Goal: Check status: Check status

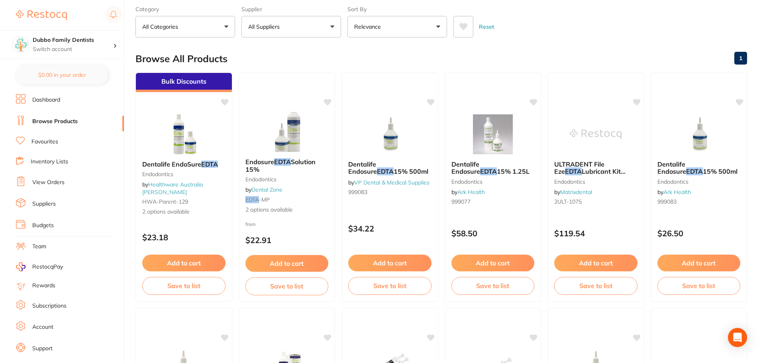
scroll to position [14, 0]
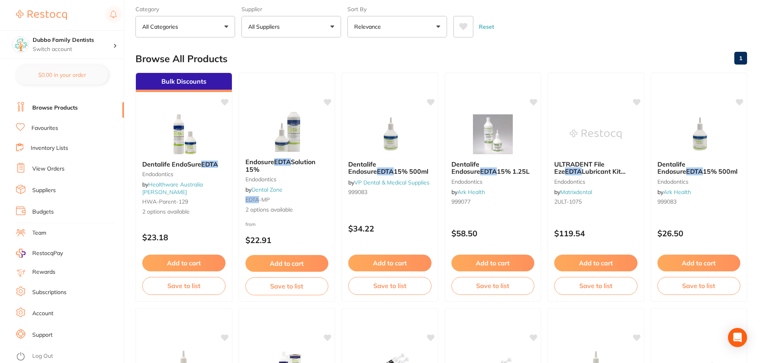
click at [48, 167] on link "View Orders" at bounding box center [48, 169] width 32 height 8
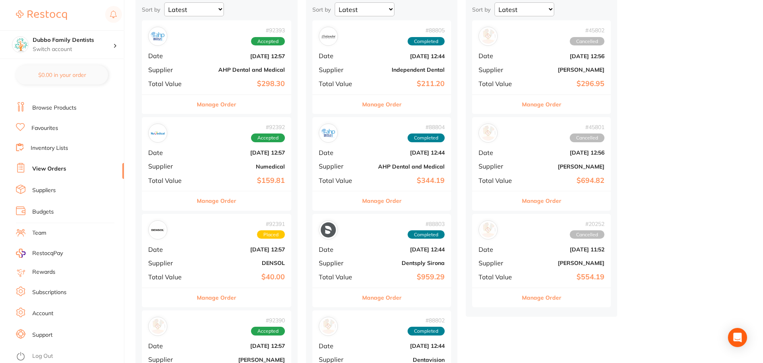
scroll to position [40, 0]
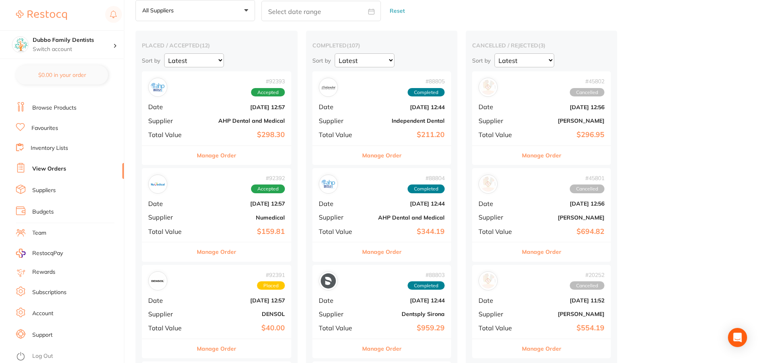
click at [205, 129] on div "# 92393 Accepted Date [DATE] 12:57 Supplier AHP Dental and Medical Total Value …" at bounding box center [216, 108] width 149 height 74
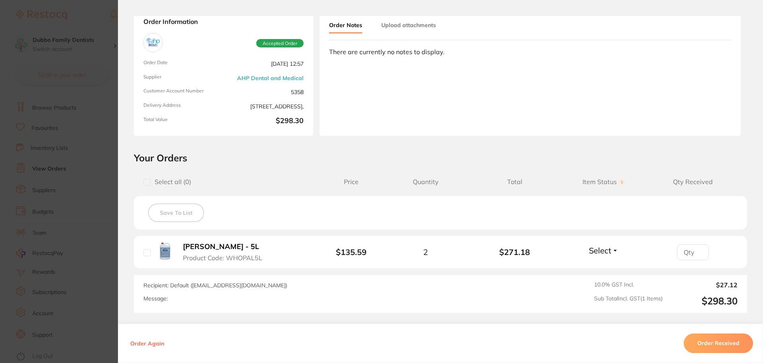
scroll to position [113, 0]
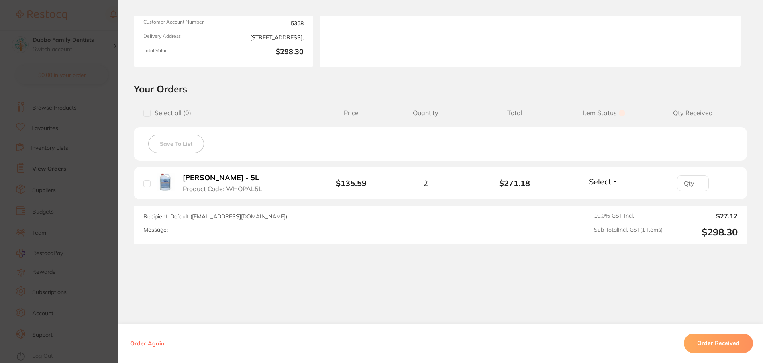
click at [74, 201] on section "Order ID: Restocq- 92393 Order Information Accepted Order Order Date [DATE] 12:…" at bounding box center [381, 181] width 763 height 363
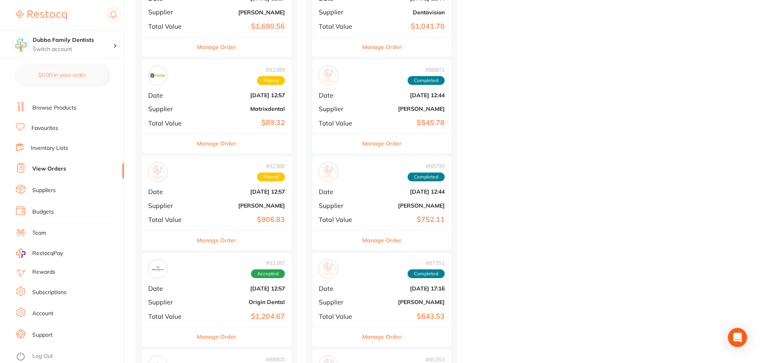
scroll to position [478, 0]
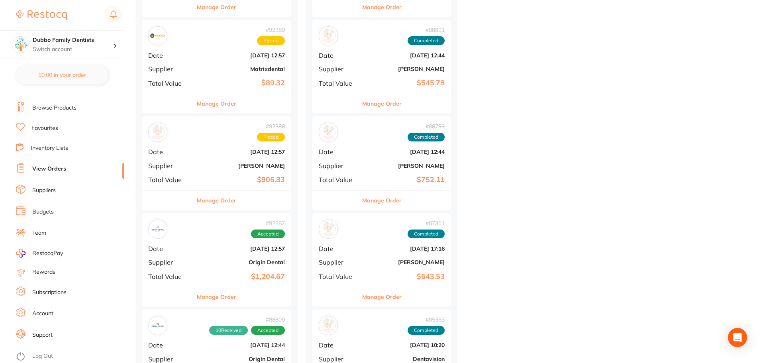
click at [230, 257] on div "# 92387 Accepted Date [DATE] 12:57 Supplier Origin Dental Total Value $1,204.67" at bounding box center [216, 250] width 149 height 74
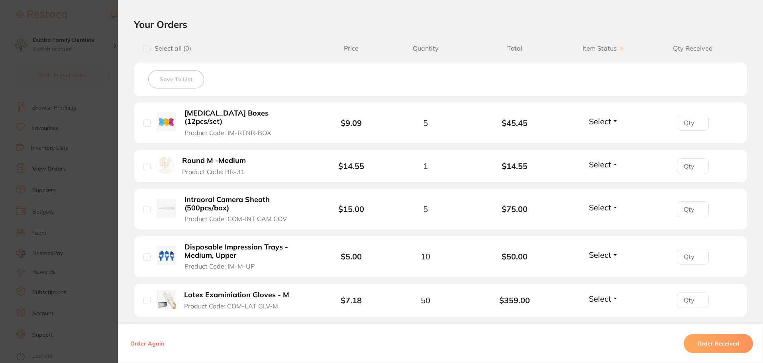
scroll to position [159, 0]
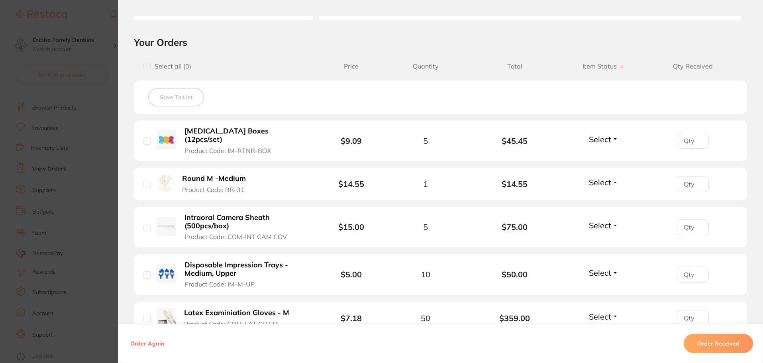
click at [55, 208] on section "Order ID: Restocq- 92387 Order Information Accepted Order Order Date [DATE] 12:…" at bounding box center [381, 181] width 763 height 363
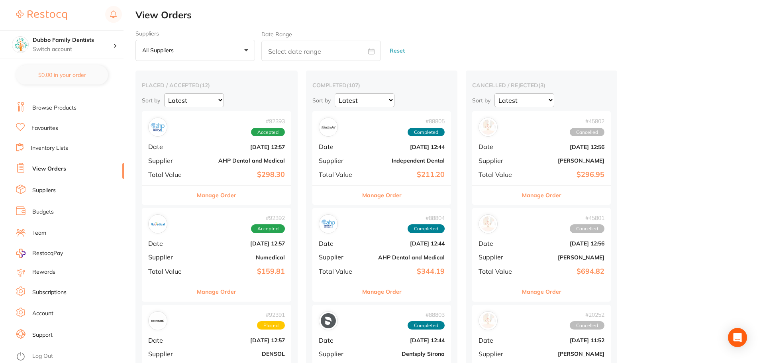
click at [83, 104] on li "Browse Products" at bounding box center [70, 108] width 108 height 12
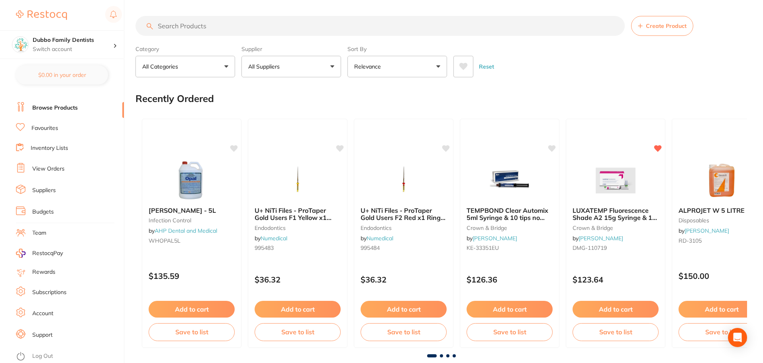
click at [47, 170] on link "View Orders" at bounding box center [48, 169] width 32 height 8
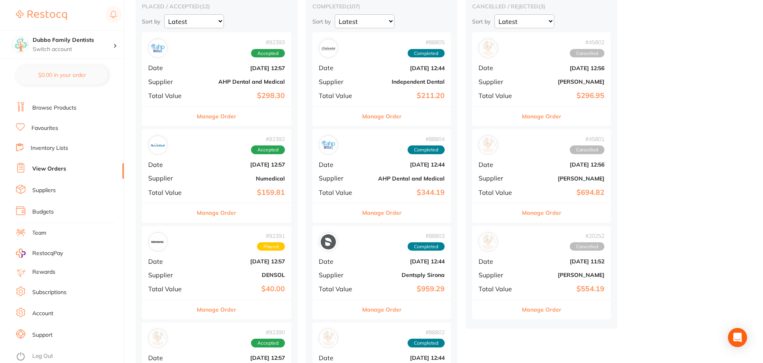
scroll to position [80, 0]
click at [210, 199] on div "# 92392 Accepted Date [DATE] 12:57 Supplier Numedical Total Value $159.81" at bounding box center [216, 165] width 149 height 74
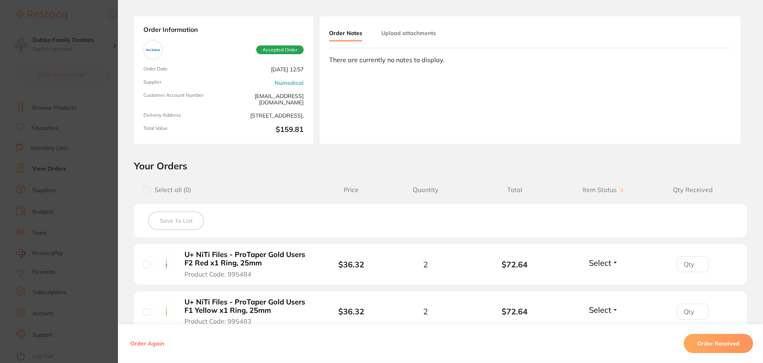
scroll to position [80, 0]
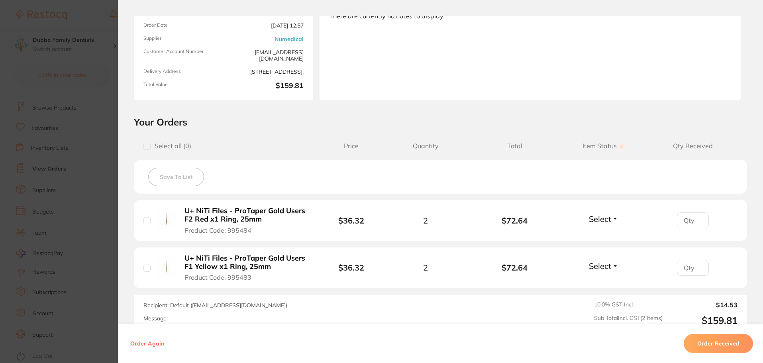
click at [50, 202] on section "Order ID: Restocq- 92392 Order Information Accepted Order Order Date [DATE] 12:…" at bounding box center [381, 181] width 763 height 363
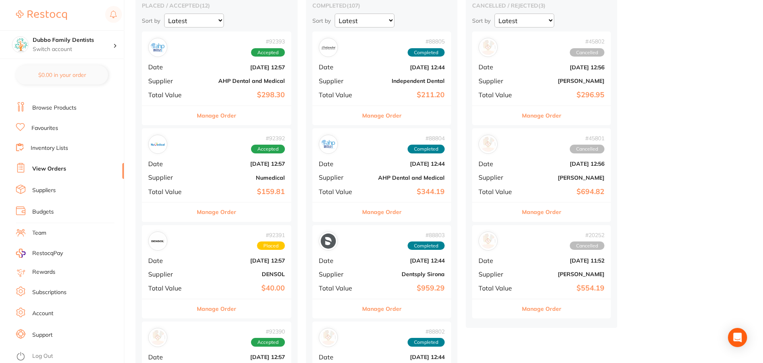
click at [189, 94] on span "Total Value" at bounding box center [169, 94] width 43 height 7
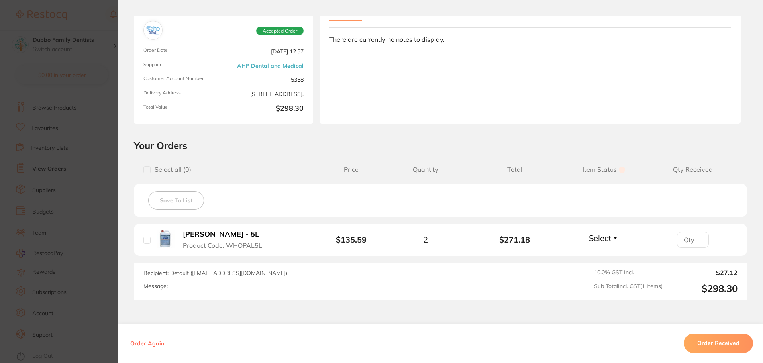
scroll to position [113, 0]
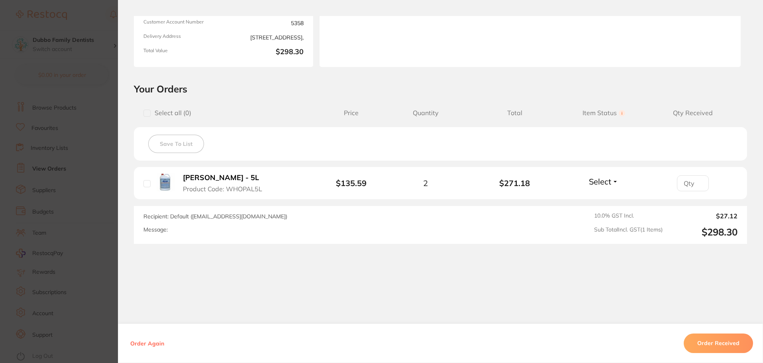
click at [60, 211] on section "Order ID: Restocq- 92393 Order Information Accepted Order Order Date [DATE] 12:…" at bounding box center [381, 181] width 763 height 363
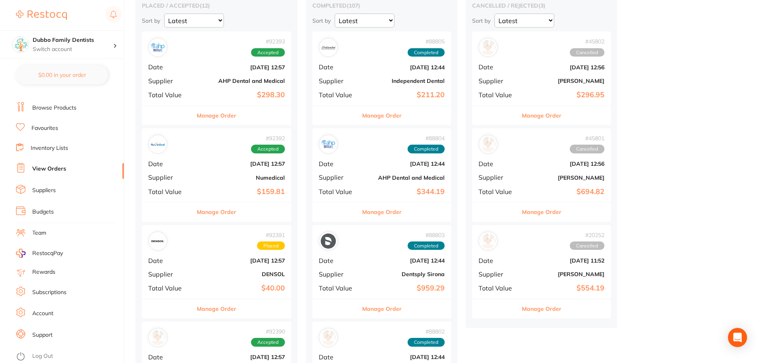
scroll to position [120, 0]
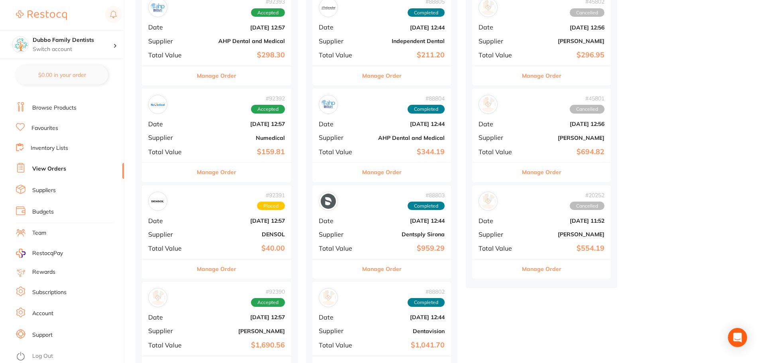
click at [191, 208] on div "# 92391 Placed" at bounding box center [216, 201] width 137 height 19
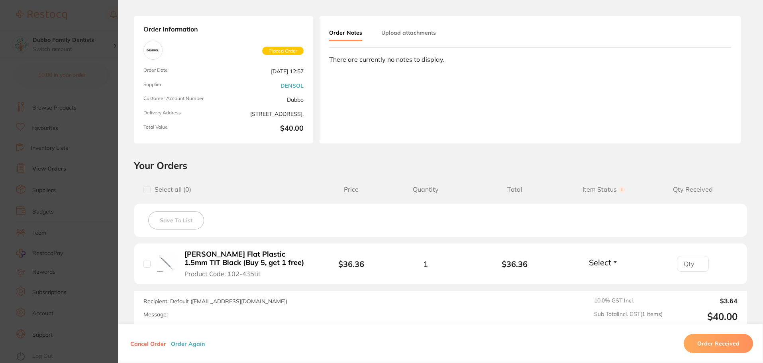
scroll to position [80, 0]
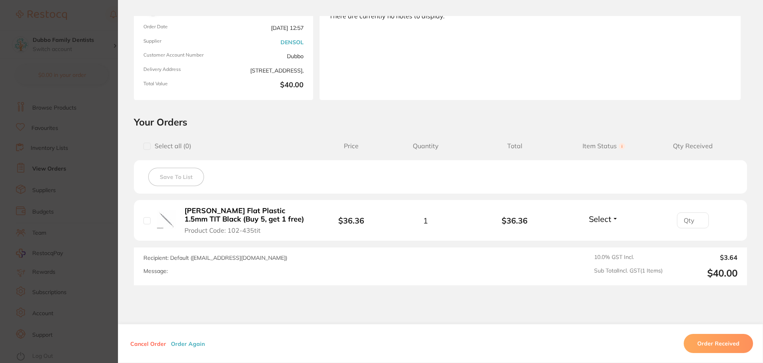
click at [42, 211] on section "Order ID: Restocq- 92391 Order Information Placed Order Order Date [DATE] 12:57…" at bounding box center [381, 181] width 763 height 363
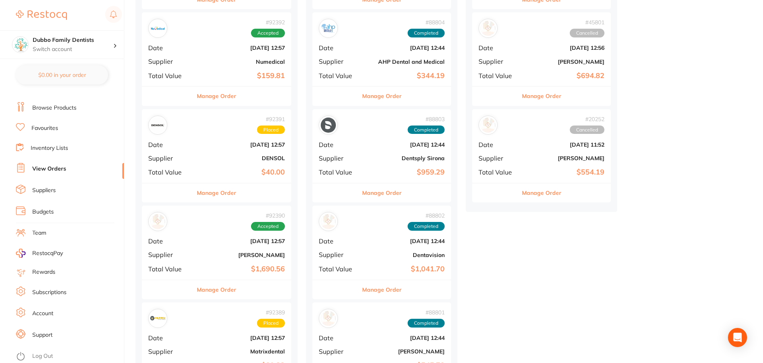
scroll to position [199, 0]
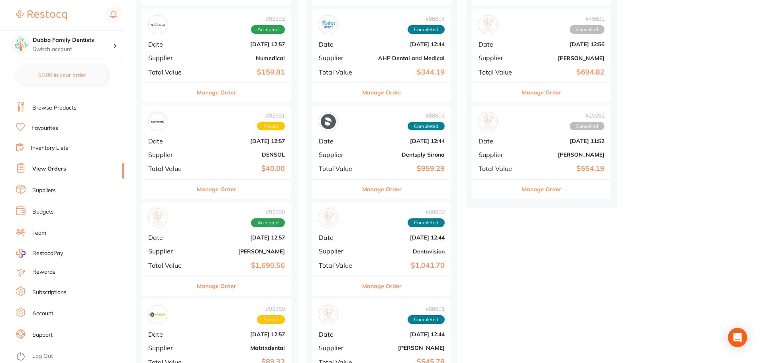
click at [222, 251] on b "[PERSON_NAME]" at bounding box center [241, 251] width 87 height 6
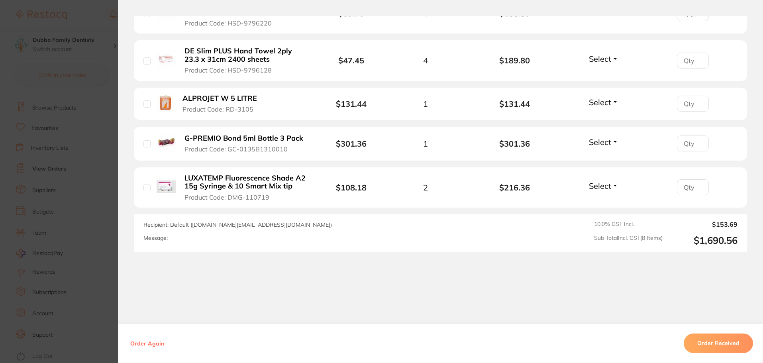
scroll to position [278, 0]
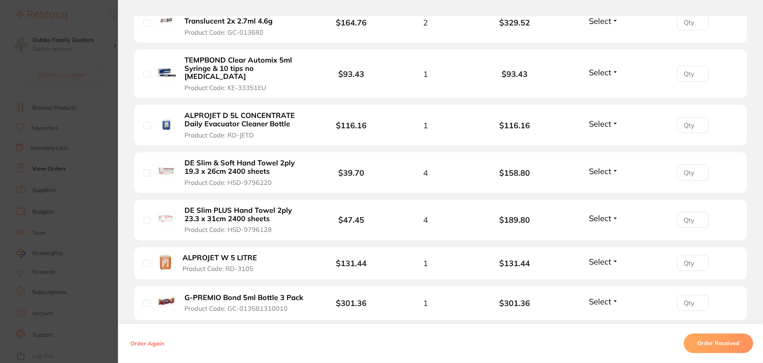
click at [98, 142] on section "Order ID: Restocq- 92390 Order Information Accepted Order Order Date [DATE] 12:…" at bounding box center [381, 181] width 763 height 363
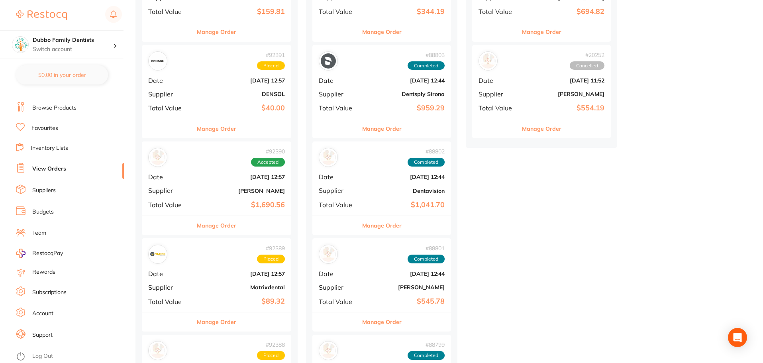
scroll to position [239, 0]
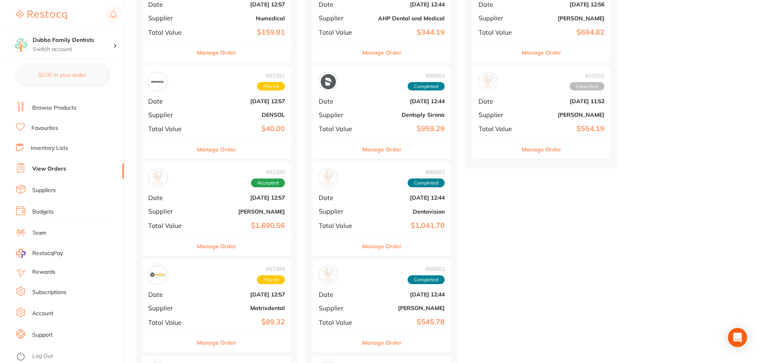
click at [229, 265] on div "# 92389 Placed" at bounding box center [216, 274] width 137 height 19
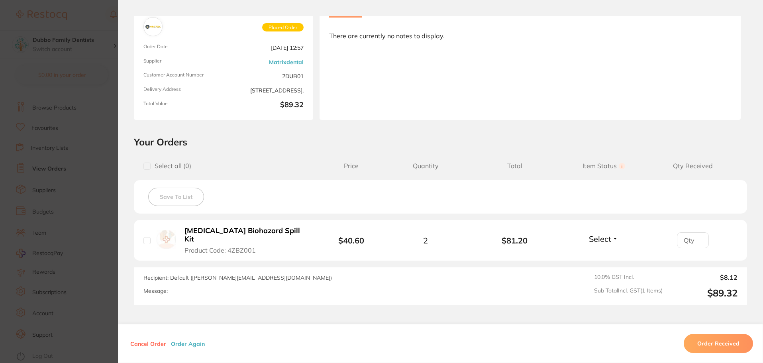
scroll to position [114, 0]
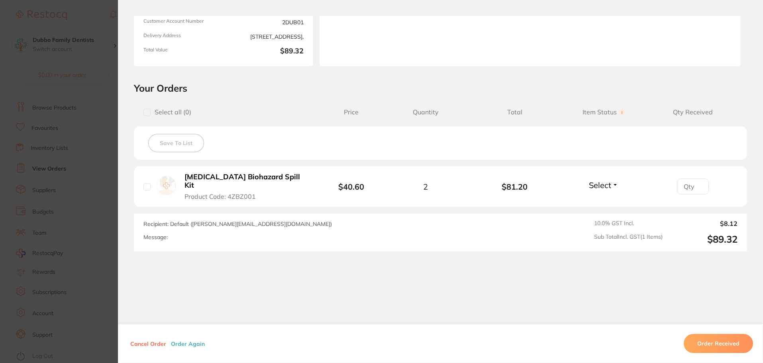
click at [66, 236] on section "Order ID: Restocq- 92389 Order Information Placed Order Order Date [DATE] 12:57…" at bounding box center [381, 181] width 763 height 363
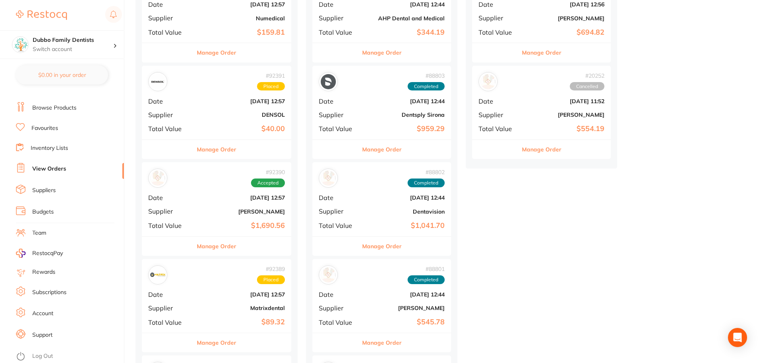
scroll to position [398, 0]
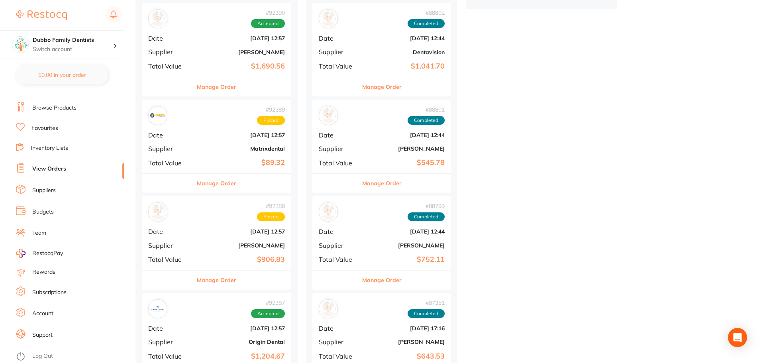
click at [227, 247] on b "[PERSON_NAME]" at bounding box center [241, 245] width 87 height 6
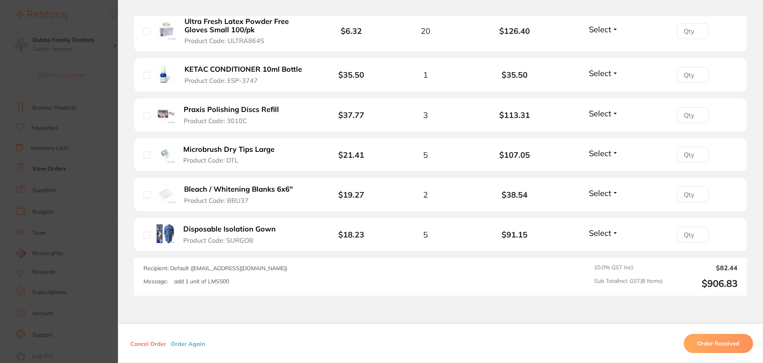
scroll to position [359, 0]
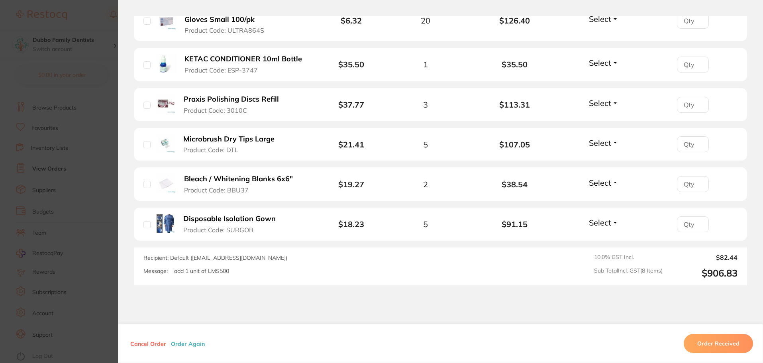
click at [90, 200] on section "Order ID: Restocq- 92388 Order Information Placed Order Order Date [DATE] 12:57…" at bounding box center [381, 181] width 763 height 363
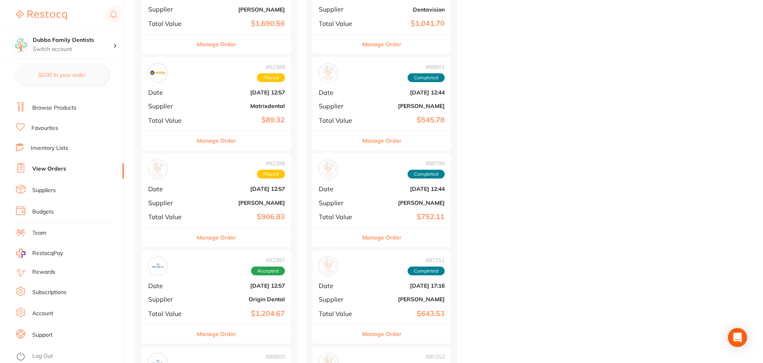
scroll to position [478, 0]
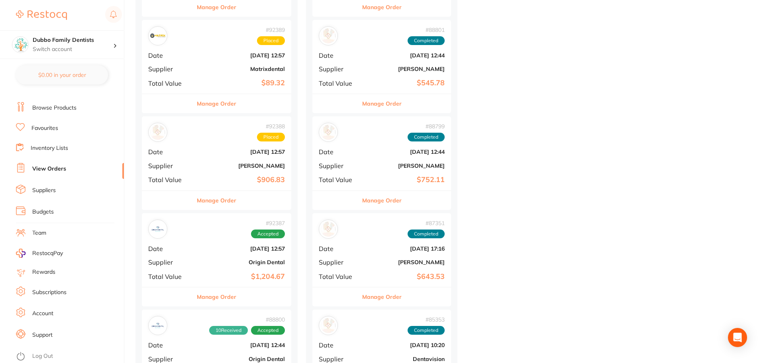
click at [217, 256] on div "# 92387 Accepted Date [DATE] 12:57 Supplier Origin Dental Total Value $1,204.67" at bounding box center [216, 250] width 149 height 74
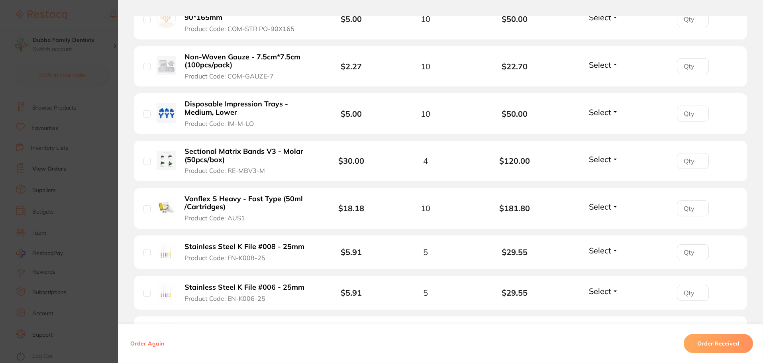
scroll to position [637, 0]
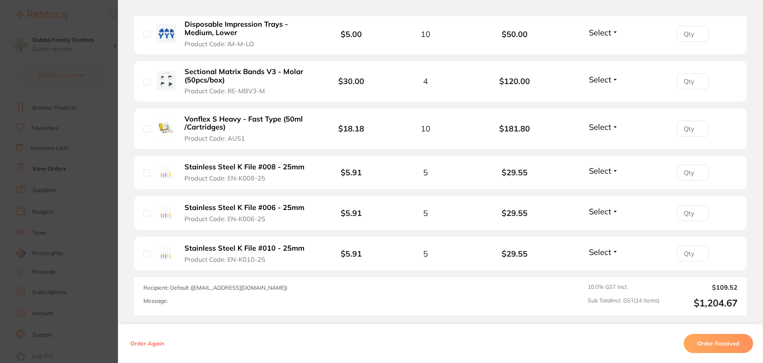
click at [57, 256] on section "Order ID: Restocq- 92387 Order Information Accepted Order Order Date [DATE] 12:…" at bounding box center [381, 181] width 763 height 363
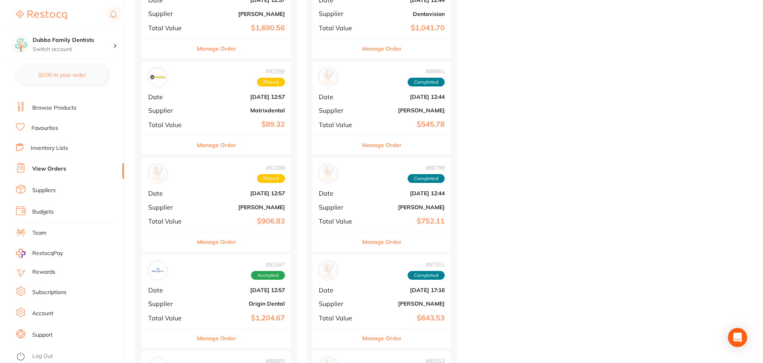
scroll to position [438, 0]
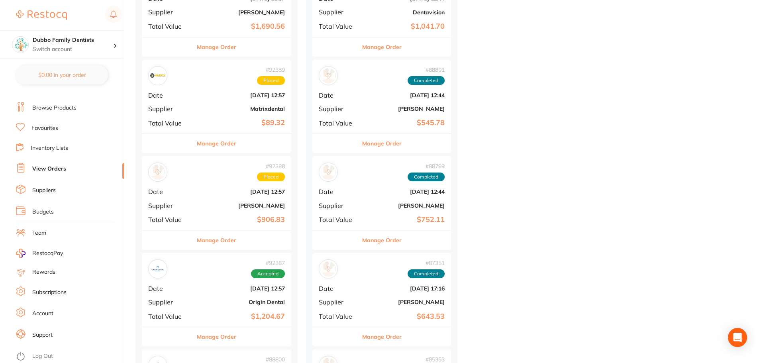
click at [238, 206] on b "[PERSON_NAME]" at bounding box center [241, 205] width 87 height 6
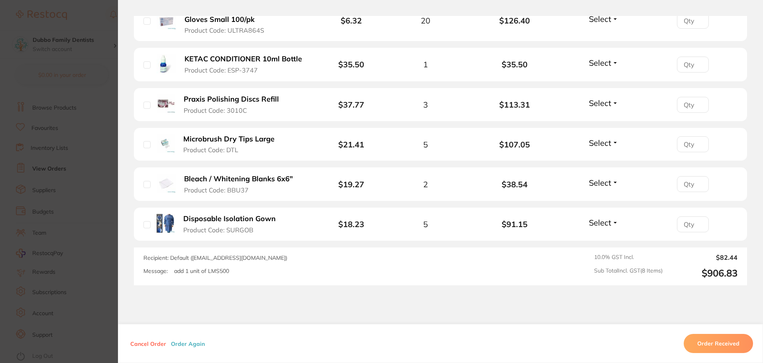
scroll to position [239, 0]
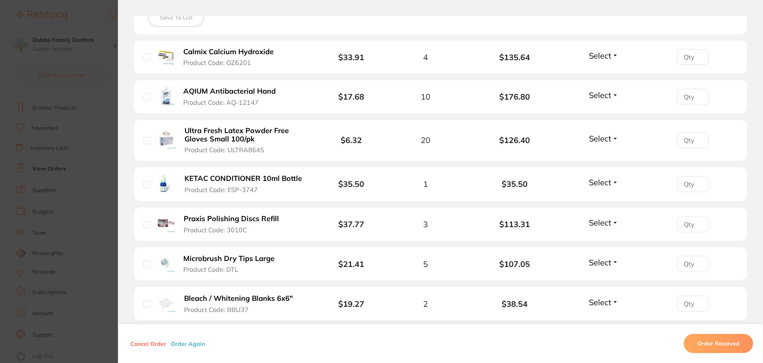
click at [85, 176] on section "Order ID: Restocq- 92388 Order Information Placed Order Order Date [DATE] 12:57…" at bounding box center [381, 181] width 763 height 363
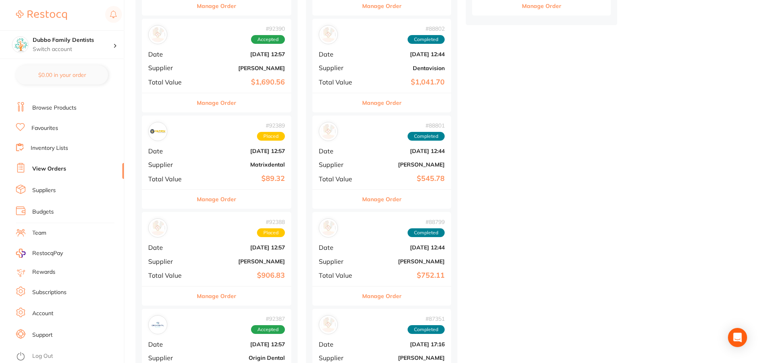
scroll to position [319, 0]
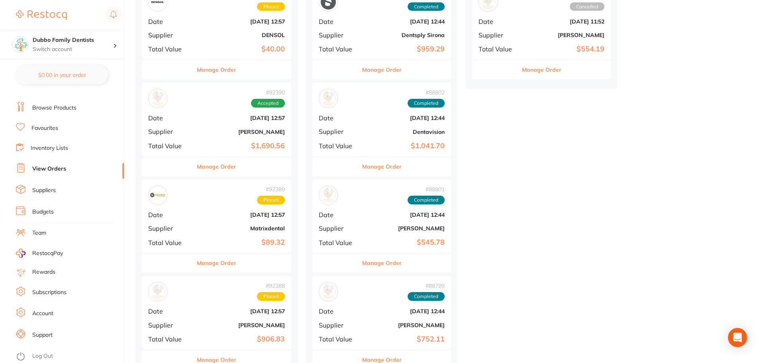
click at [222, 129] on b "[PERSON_NAME]" at bounding box center [241, 132] width 87 height 6
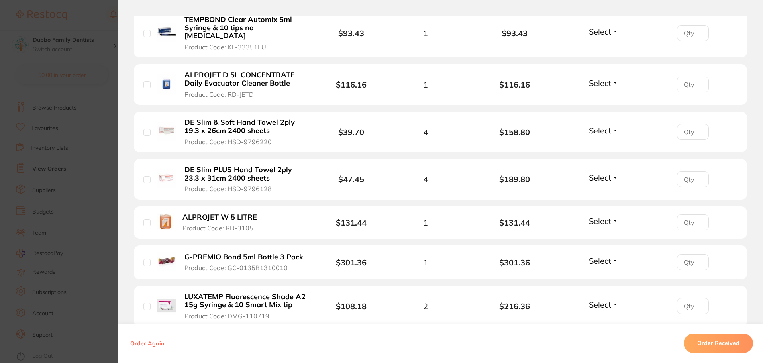
scroll to position [318, 0]
click at [73, 241] on section "Order ID: Restocq- 92390 Order Information Accepted Order Order Date [DATE] 12:…" at bounding box center [381, 181] width 763 height 363
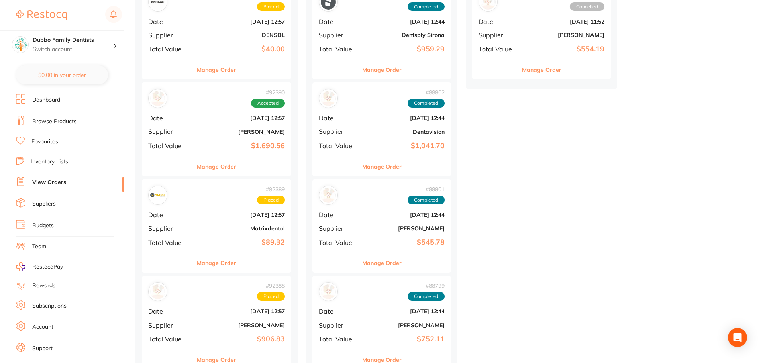
scroll to position [14, 0]
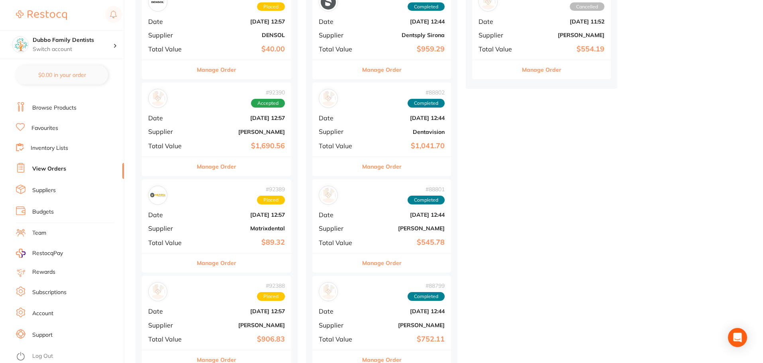
click at [257, 234] on div "# 92389 Placed Date [DATE] 12:57 Supplier Matrixdental Total Value $89.32" at bounding box center [216, 216] width 149 height 74
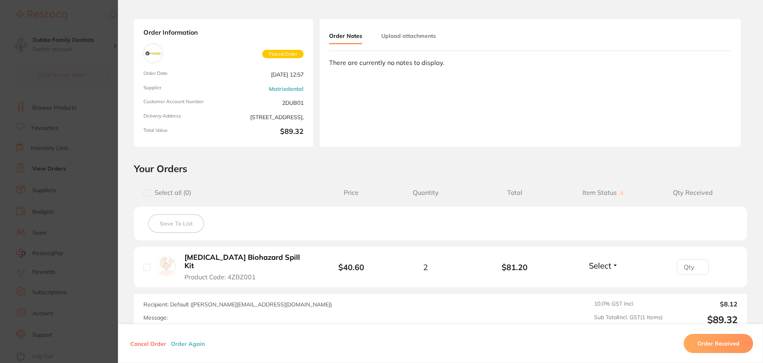
scroll to position [80, 0]
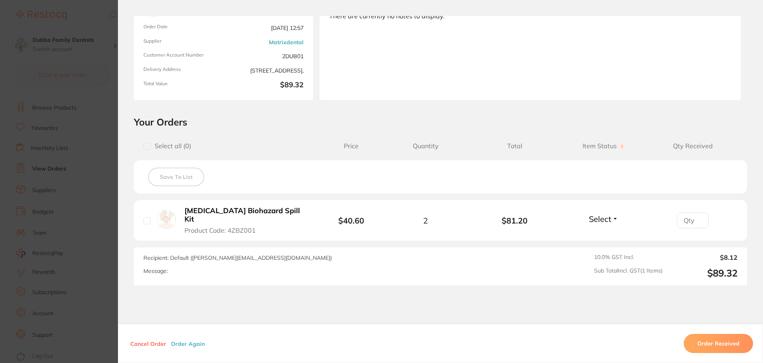
click at [104, 248] on section "Order ID: Restocq- 92389 Order Information Placed Order Order Date [DATE] 12:57…" at bounding box center [381, 181] width 763 height 363
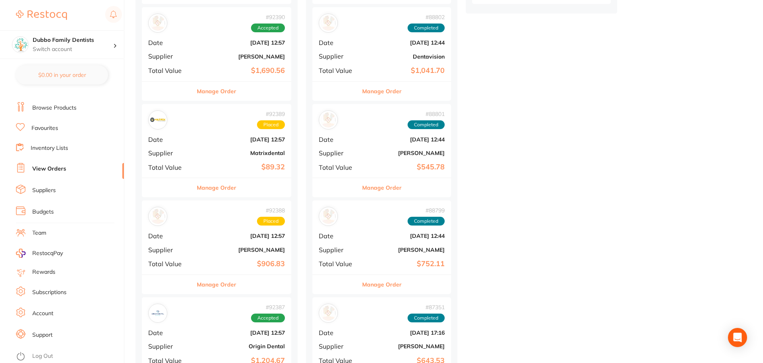
scroll to position [398, 0]
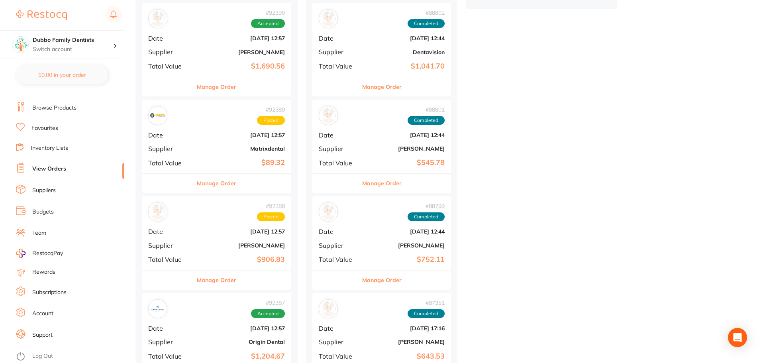
click at [177, 234] on span "Date" at bounding box center [169, 231] width 43 height 7
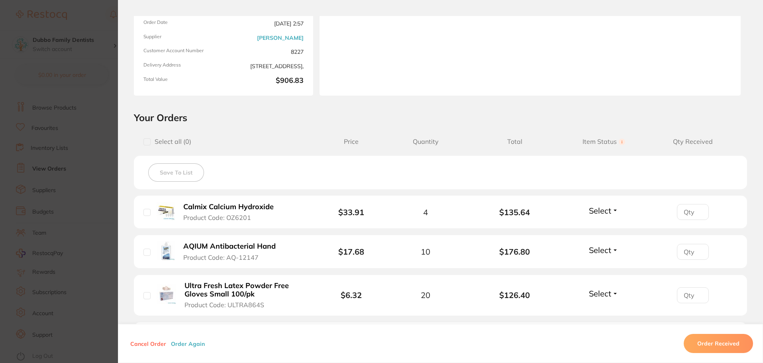
scroll to position [80, 0]
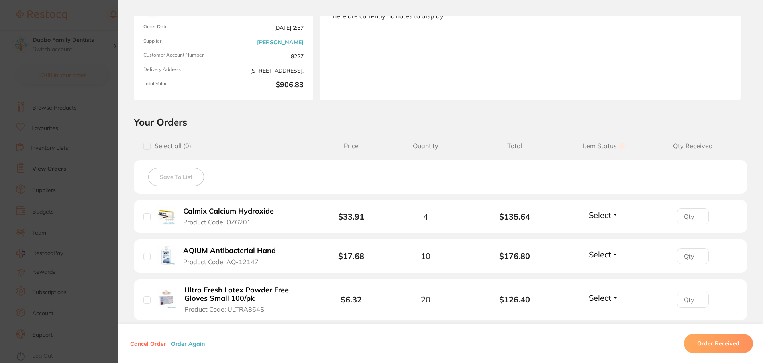
click at [108, 226] on section "Order ID: Restocq- 92388 Order Information Placed Order Order Date Sept 2 2025,…" at bounding box center [381, 181] width 763 height 363
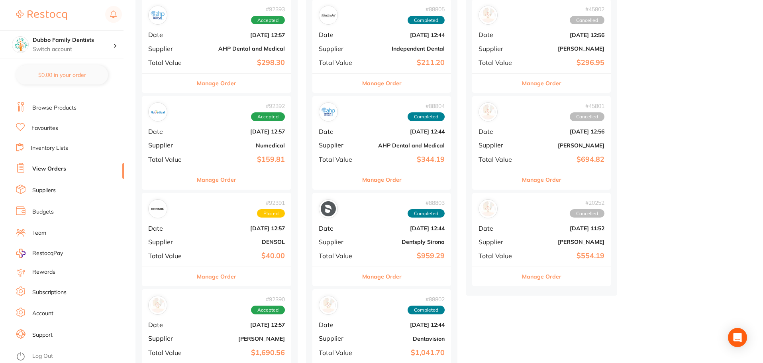
scroll to position [80, 0]
